Goal: Task Accomplishment & Management: Complete application form

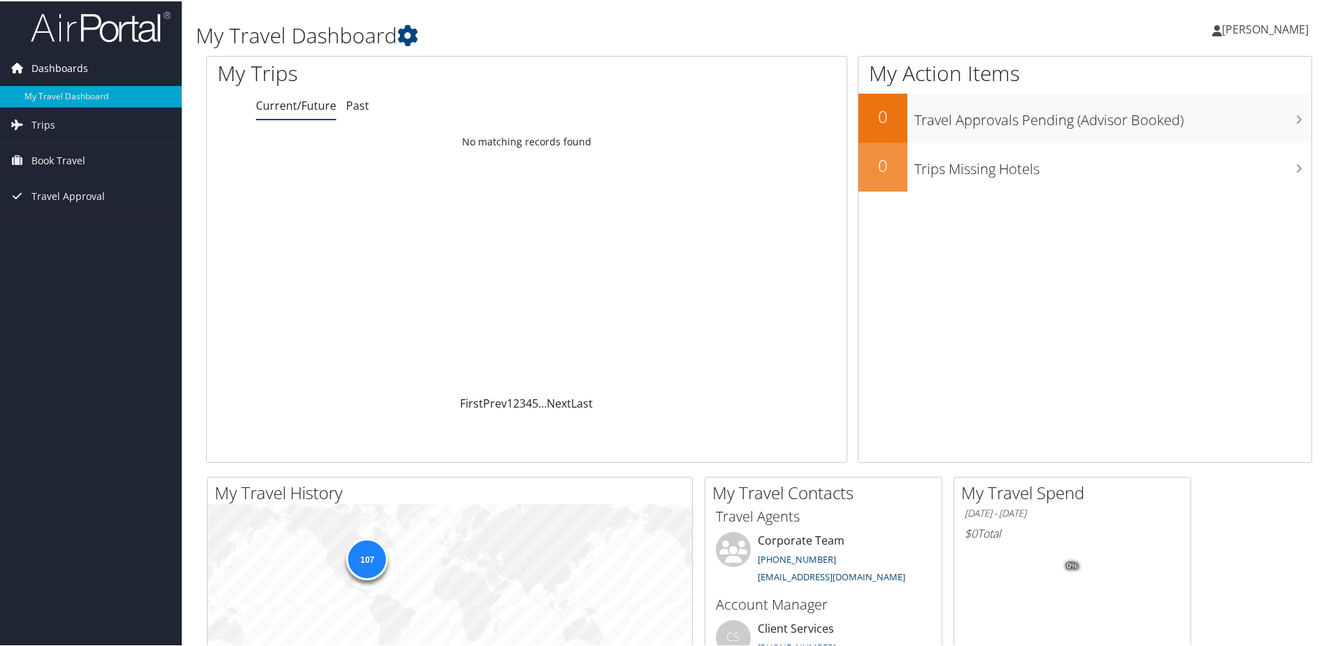
click at [50, 62] on span "Dashboards" at bounding box center [59, 67] width 57 height 35
click at [64, 71] on span "Dashboards" at bounding box center [59, 67] width 57 height 35
click at [48, 120] on span "Trips" at bounding box center [43, 123] width 24 height 35
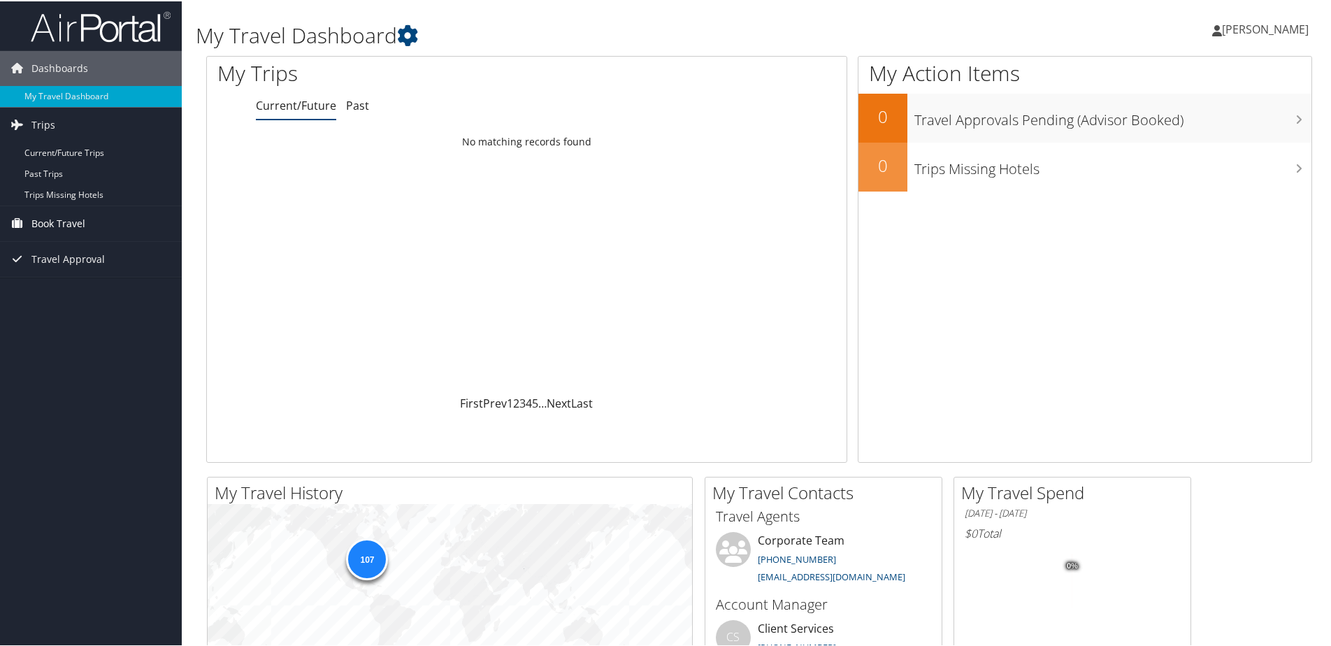
click at [54, 220] on span "Book Travel" at bounding box center [58, 222] width 54 height 35
click at [56, 146] on link "Current/Future Trips" at bounding box center [91, 151] width 182 height 21
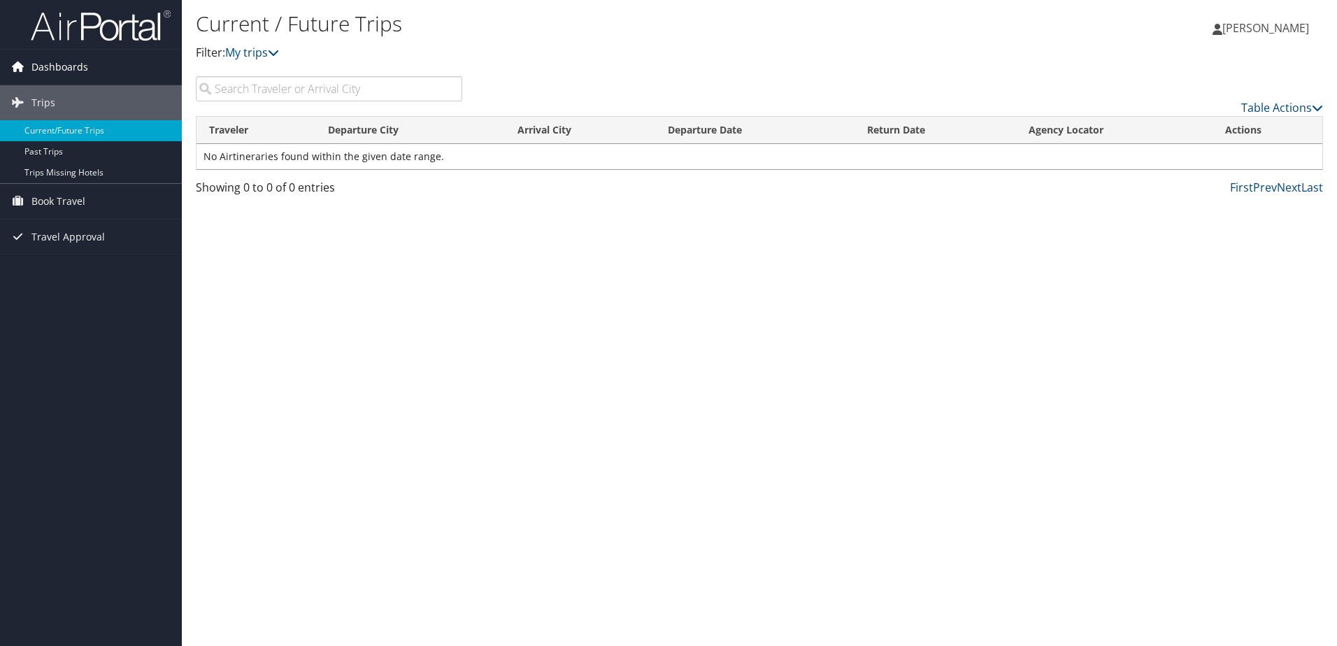
click at [69, 64] on span "Dashboards" at bounding box center [59, 67] width 57 height 35
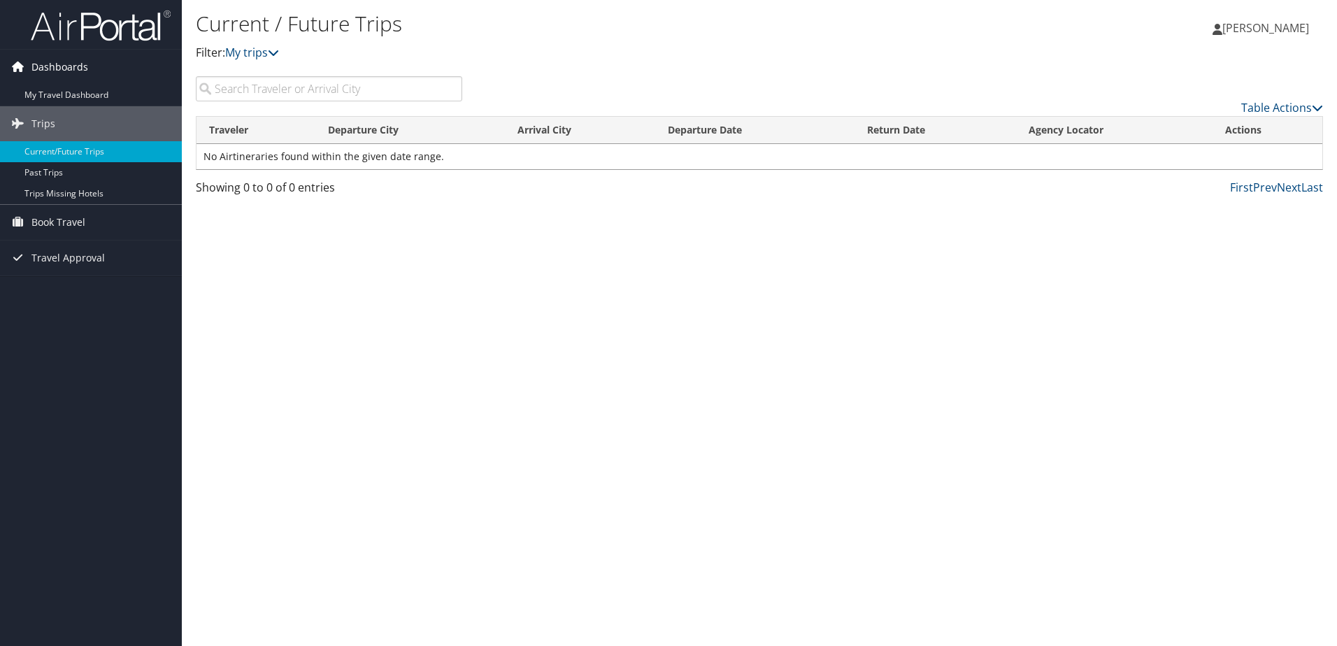
click at [69, 64] on span "Dashboards" at bounding box center [59, 67] width 57 height 35
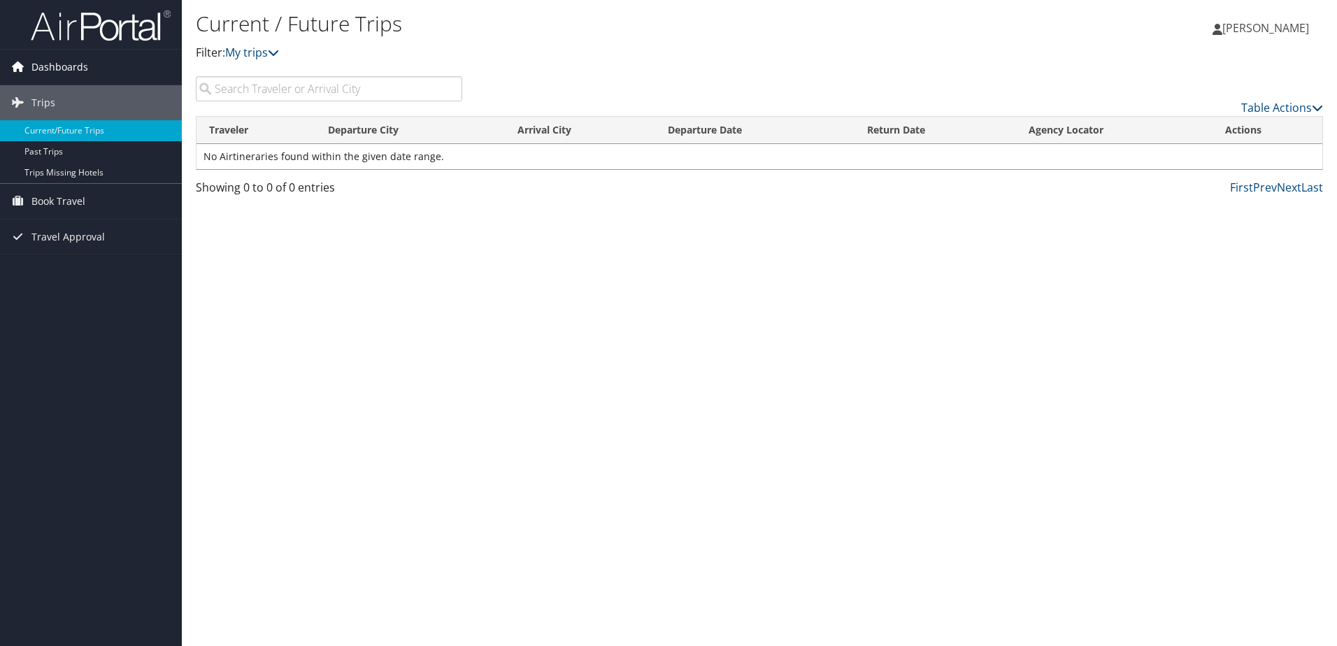
click at [69, 64] on span "Dashboards" at bounding box center [59, 67] width 57 height 35
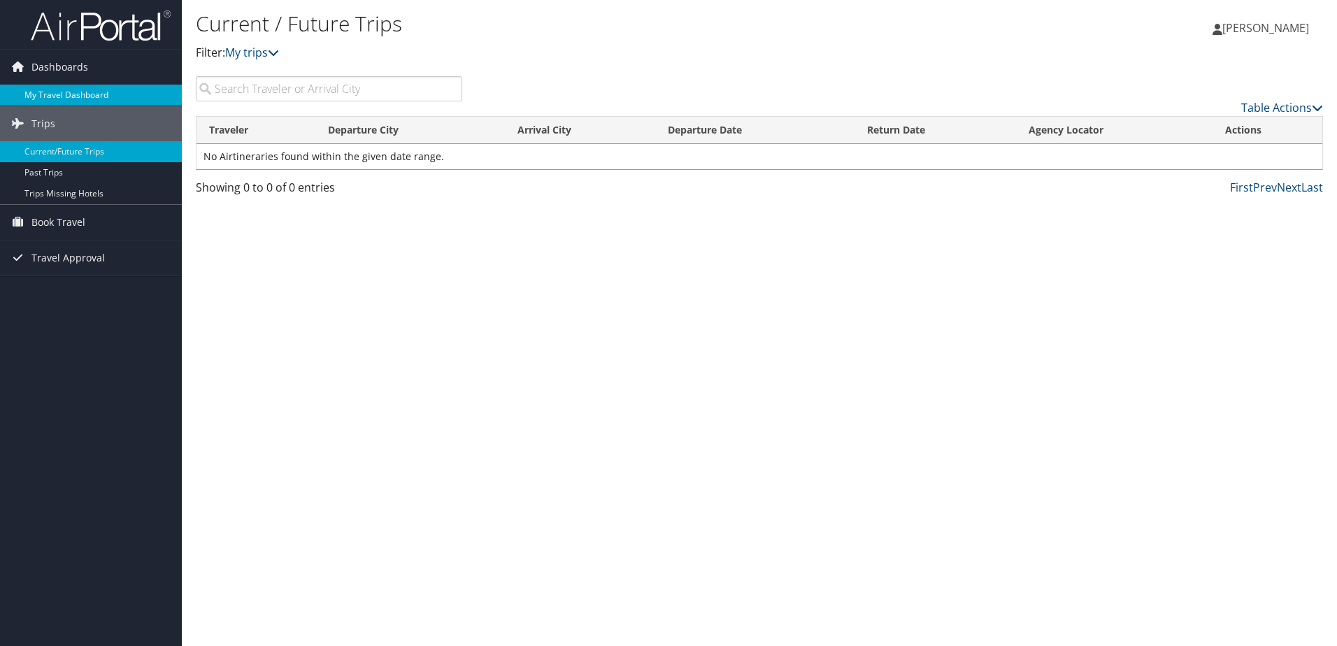
click at [71, 90] on link "My Travel Dashboard" at bounding box center [91, 95] width 182 height 21
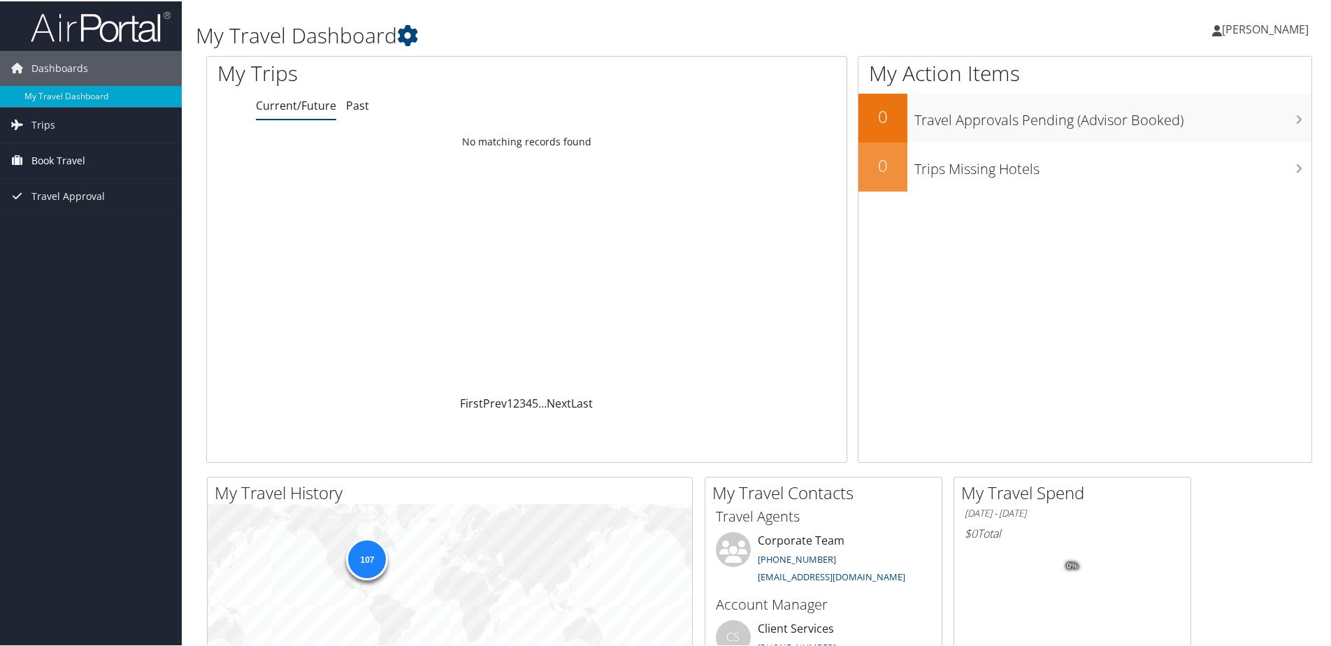
click at [46, 156] on span "Book Travel" at bounding box center [58, 159] width 54 height 35
click at [63, 157] on span "Book Travel" at bounding box center [58, 159] width 54 height 35
click at [326, 109] on link "Current/Future" at bounding box center [296, 103] width 80 height 15
click at [50, 29] on img at bounding box center [101, 25] width 140 height 33
click at [66, 157] on span "Book Travel" at bounding box center [58, 159] width 54 height 35
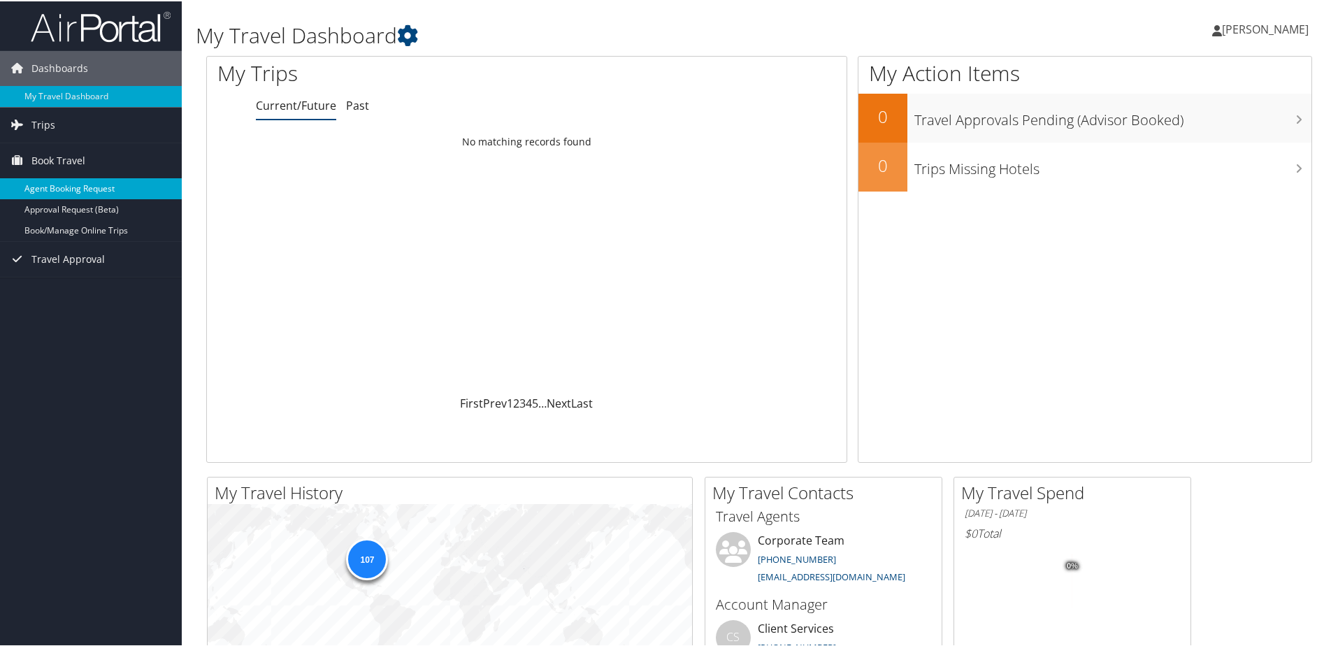
click at [73, 187] on link "Agent Booking Request" at bounding box center [91, 187] width 182 height 21
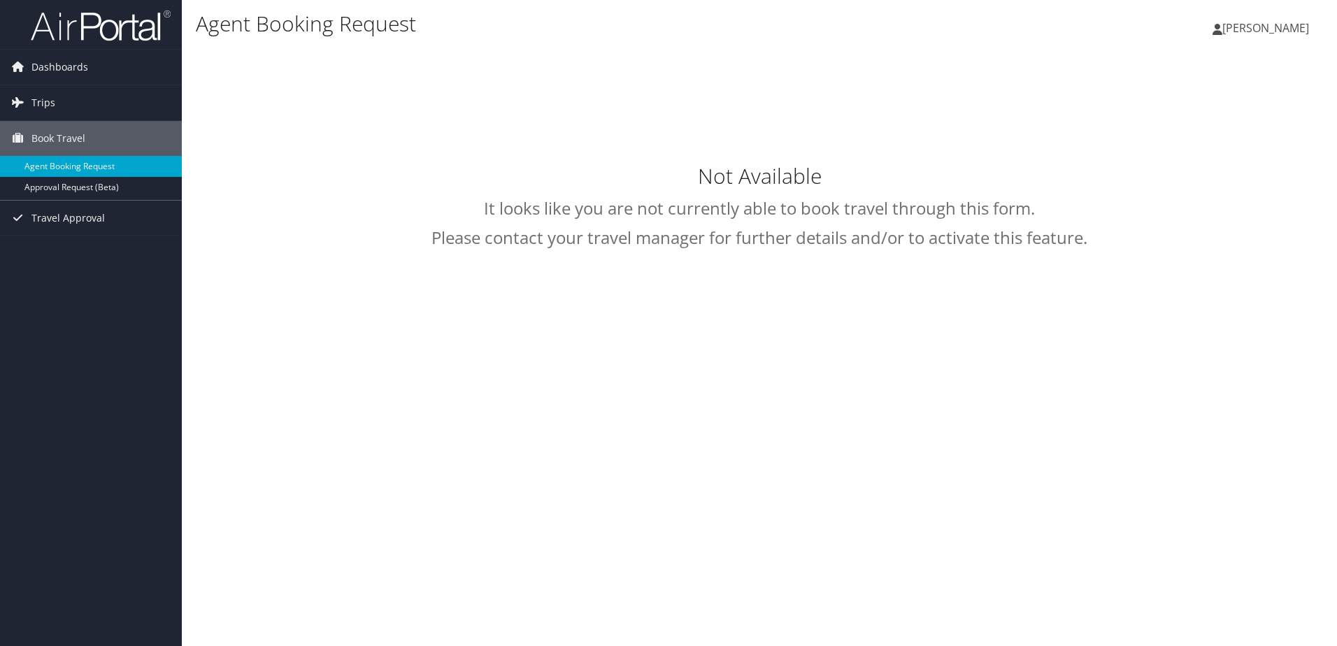
select select "[EMAIL_ADDRESS][DOMAIN_NAME]"
